Goal: Information Seeking & Learning: Understand process/instructions

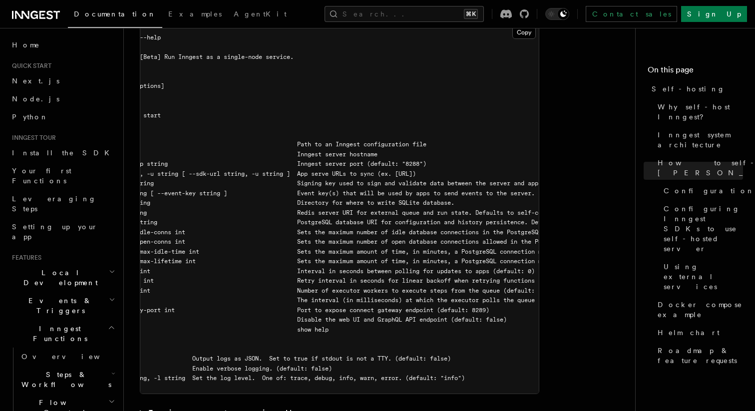
scroll to position [0, 76]
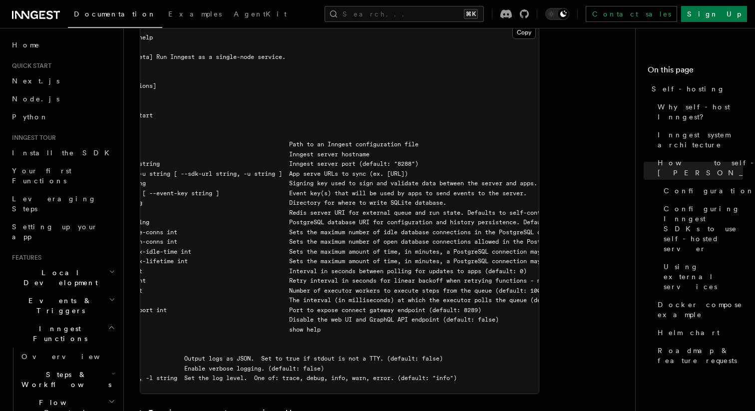
click at [377, 170] on span "--sdk-url string, -u string [ --sdk-url string, -u string ] App serve URLs to s…" at bounding box center [242, 173] width 332 height 7
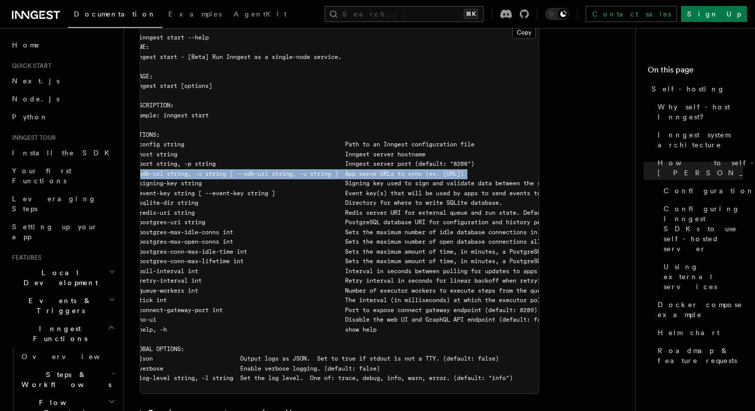
scroll to position [0, 0]
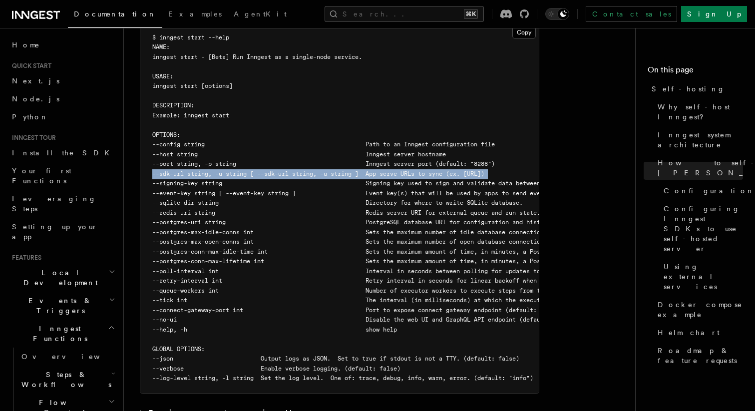
copy code "--sdk-url string, -u string [ --sdk-url string, -u string ] App serve URLs to s…"
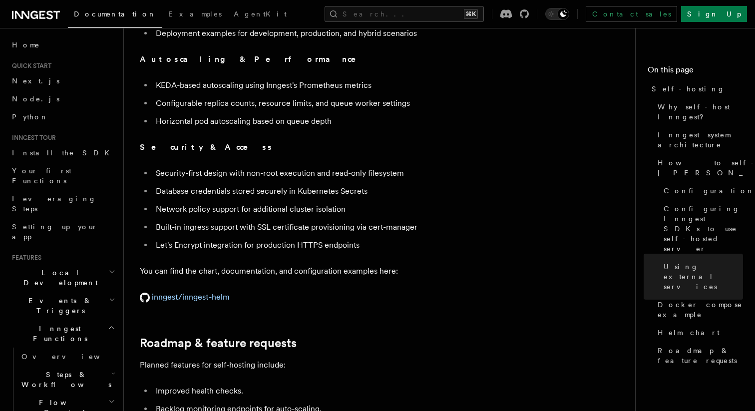
scroll to position [3571, 0]
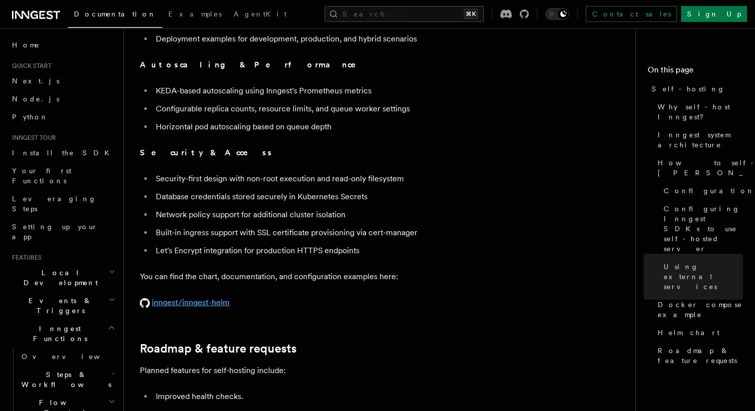
click at [212, 298] on link "inngest/inngest-helm" at bounding box center [185, 302] width 90 height 9
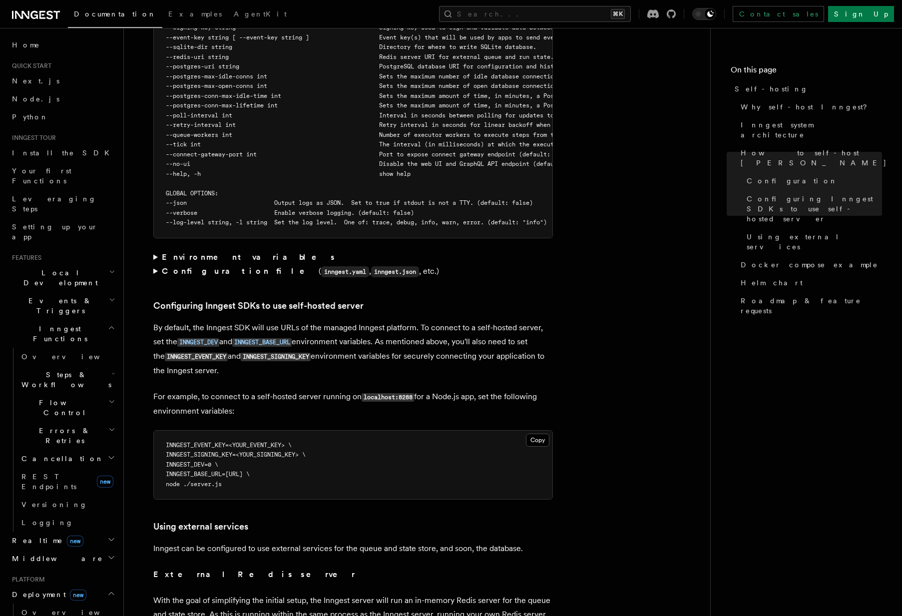
scroll to position [1913, 0]
drag, startPoint x: 229, startPoint y: 455, endPoint x: 227, endPoint y: 417, distance: 38.0
click at [227, 411] on code "INNGEST_EVENT_KEY=<YOUR_EVENT_KEY> \ INNGEST_SIGNING_KEY=<YOUR_SIGNING_KEY> \ I…" at bounding box center [236, 464] width 140 height 46
click at [368, 411] on pre "INNGEST_EVENT_KEY=<YOUR_EVENT_KEY> \ INNGEST_SIGNING_KEY=<YOUR_SIGNING_KEY> \ I…" at bounding box center [353, 464] width 399 height 69
drag, startPoint x: 176, startPoint y: 435, endPoint x: 228, endPoint y: 435, distance: 52.0
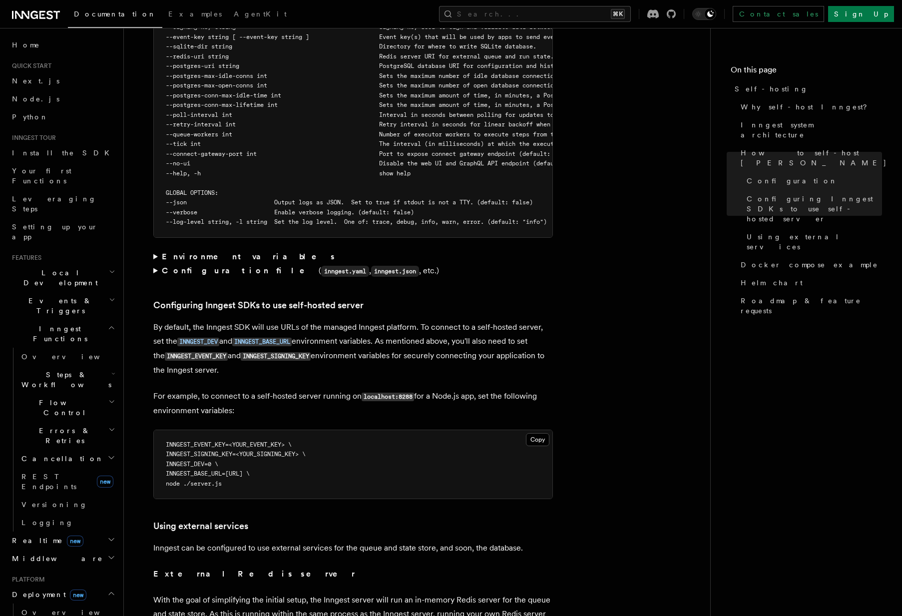
click at [228, 411] on pre "INNGEST_EVENT_KEY=<YOUR_EVENT_KEY> \ INNGEST_SIGNING_KEY=<YOUR_SIGNING_KEY> \ I…" at bounding box center [353, 464] width 399 height 69
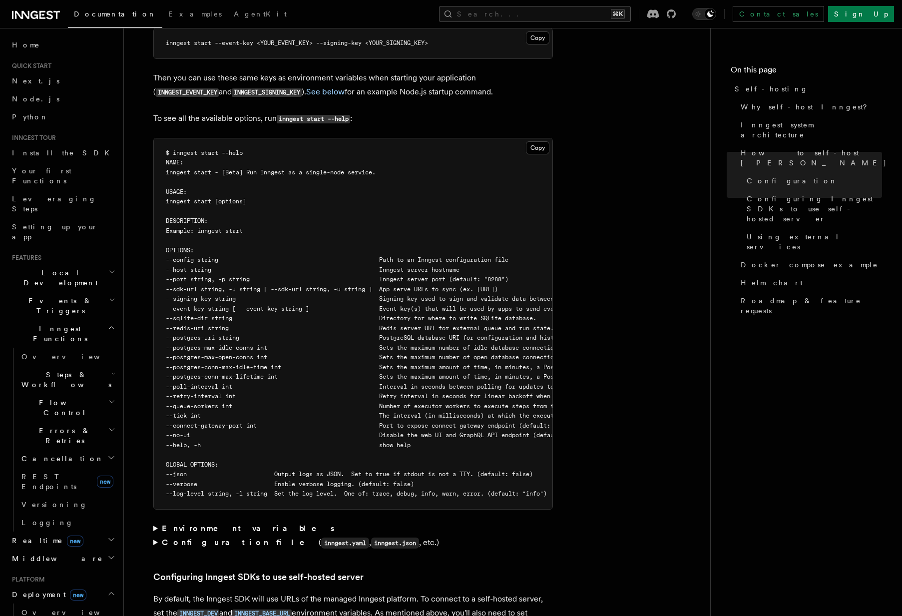
scroll to position [1572, 0]
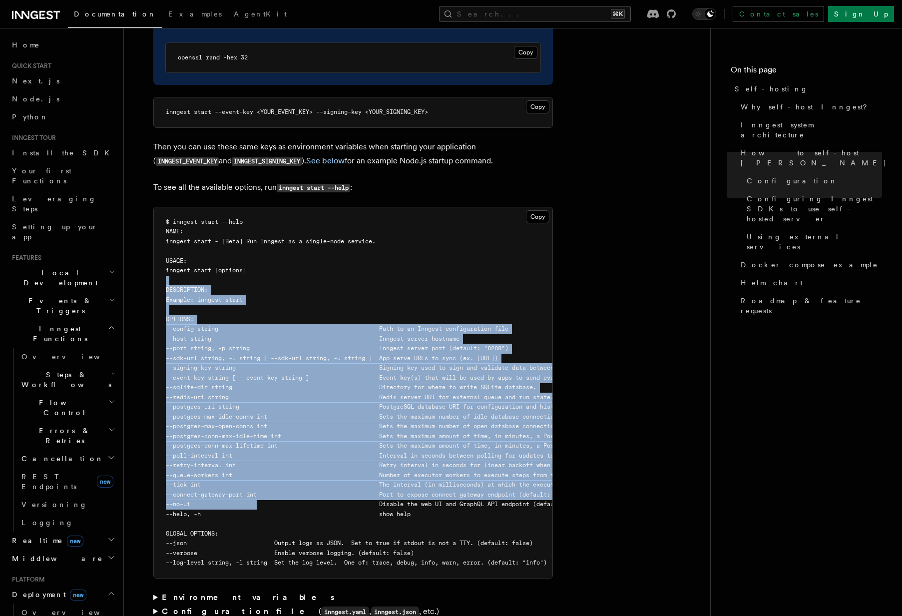
drag, startPoint x: 258, startPoint y: 476, endPoint x: 338, endPoint y: 249, distance: 240.2
click at [338, 248] on pre "$ inngest start --help NAME: inngest start - [Beta] Run Inngest as a single-nod…" at bounding box center [353, 392] width 399 height 371
click at [330, 267] on pre "$ inngest start --help NAME: inngest start - [Beta] Run Inngest as a single-nod…" at bounding box center [353, 392] width 399 height 371
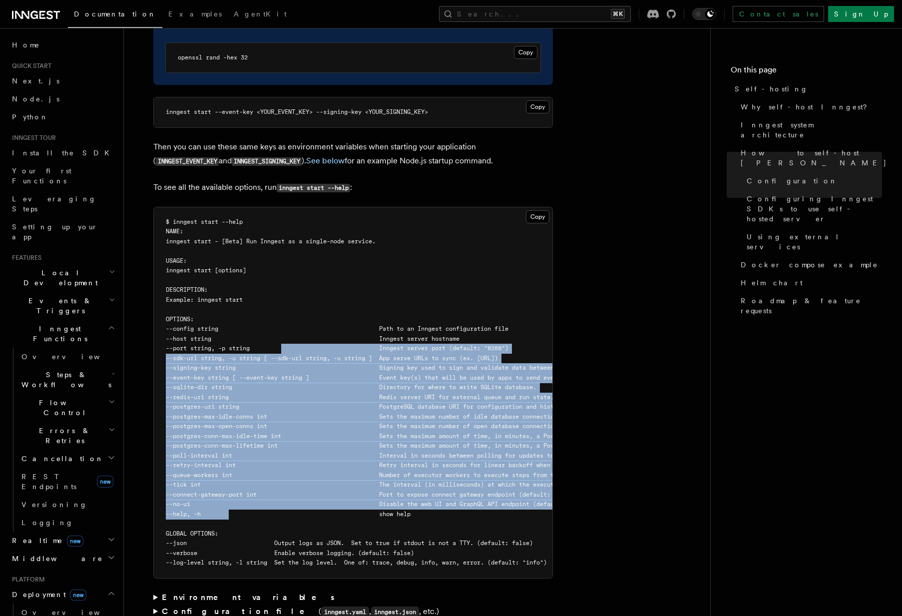
drag, startPoint x: 229, startPoint y: 483, endPoint x: 285, endPoint y: 326, distance: 166.1
click at [285, 326] on pre "$ inngest start --help NAME: inngest start - [Beta] Run Inngest as a single-nod…" at bounding box center [353, 392] width 399 height 371
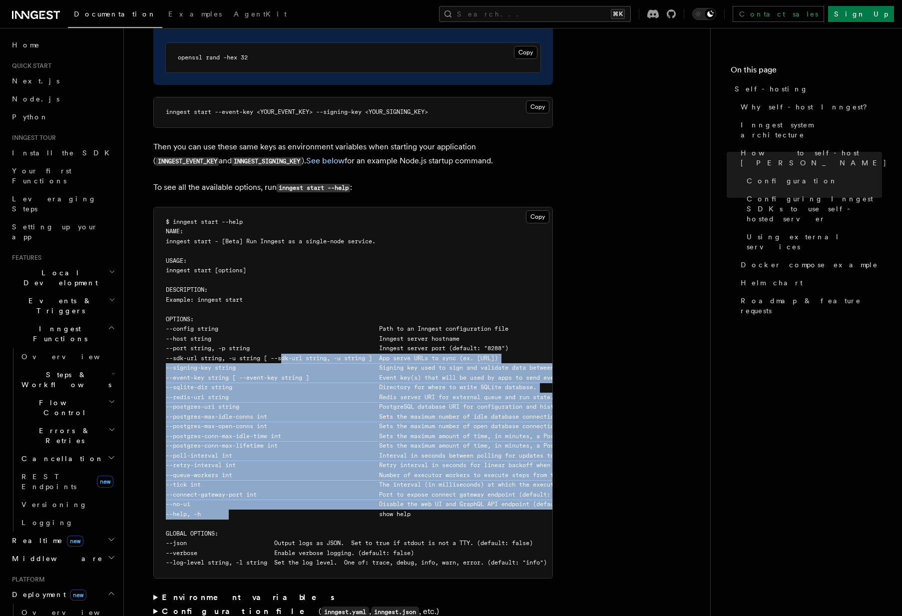
click at [285, 355] on span "--sdk-url string, -u string [ --sdk-url string, -u string ] App serve URLs to s…" at bounding box center [332, 358] width 332 height 7
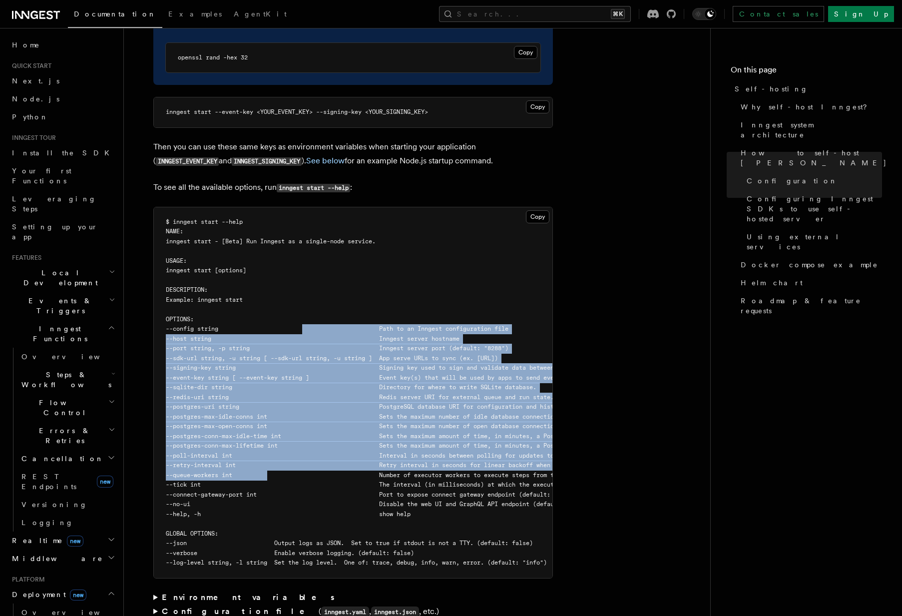
drag, startPoint x: 308, startPoint y: 298, endPoint x: 271, endPoint y: 443, distance: 149.5
click at [271, 411] on pre "$ inngest start --help NAME: inngest start - [Beta] Run Inngest as a single-nod…" at bounding box center [353, 392] width 399 height 371
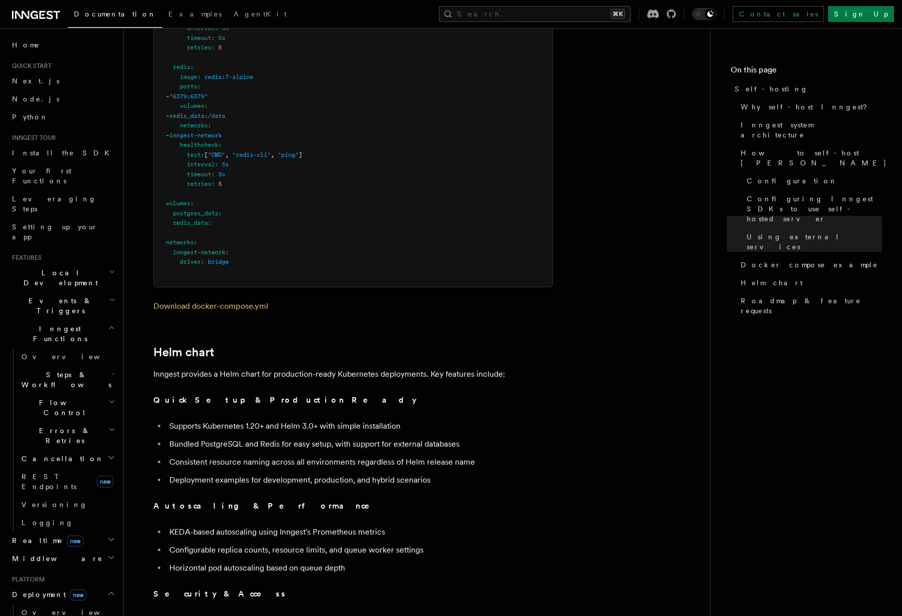
scroll to position [3671, 0]
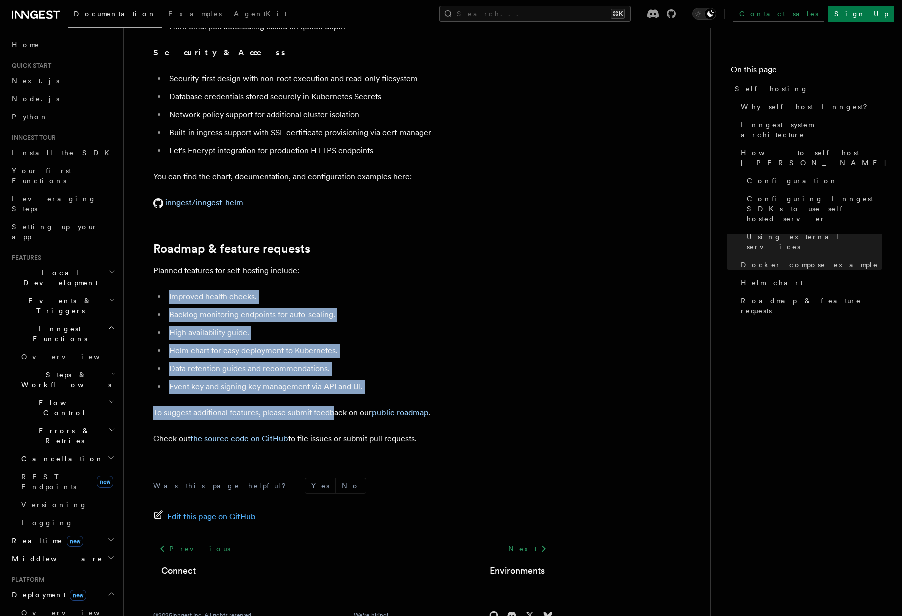
drag, startPoint x: 377, startPoint y: 248, endPoint x: 335, endPoint y: 389, distance: 147.0
click at [335, 406] on p "To suggest additional features, please submit feedback on our public roadmap ." at bounding box center [353, 413] width 400 height 14
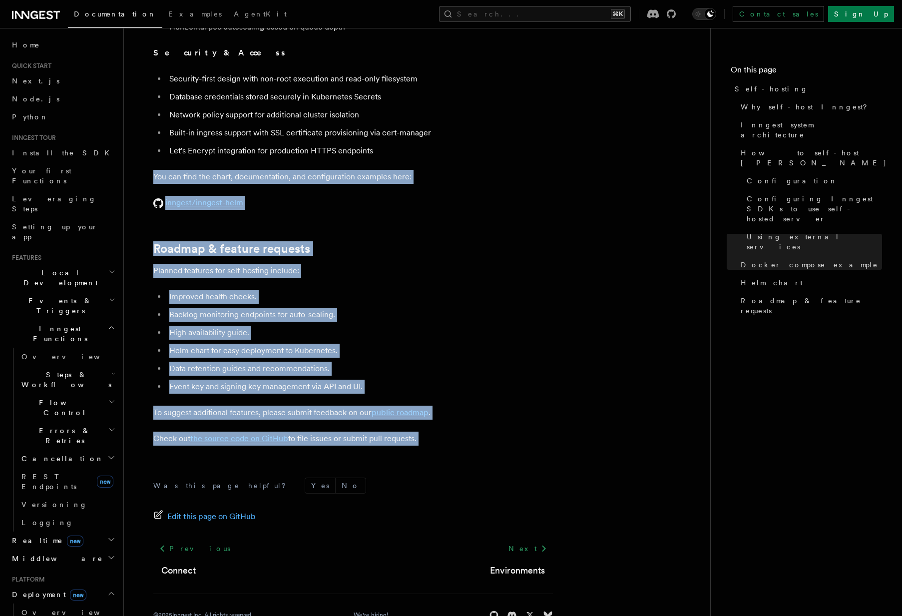
drag, startPoint x: 336, startPoint y: 437, endPoint x: 424, endPoint y: 126, distance: 323.4
click at [424, 144] on li "Let's Encrypt integration for production HTTPS endpoints" at bounding box center [359, 151] width 387 height 14
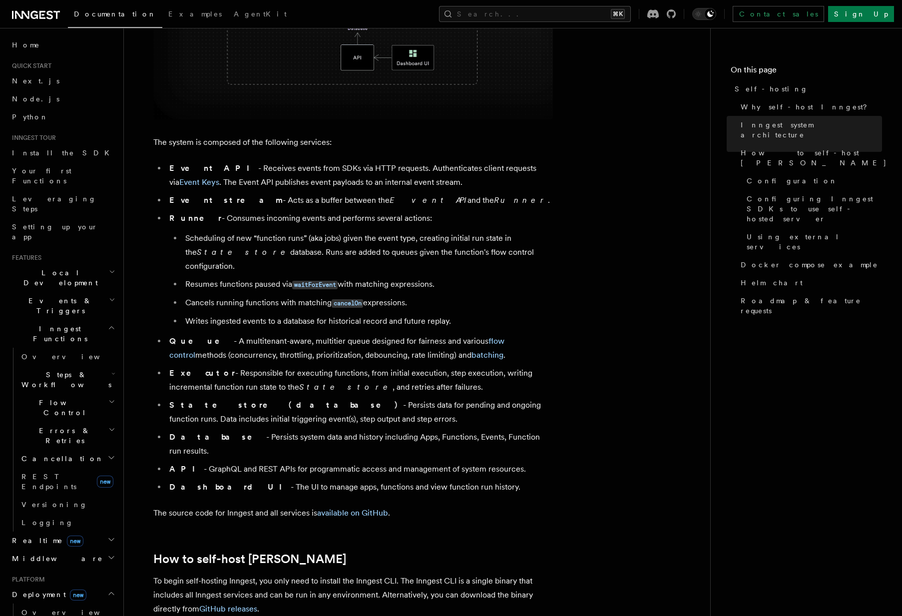
scroll to position [499, 0]
